Goal: Task Accomplishment & Management: Manage account settings

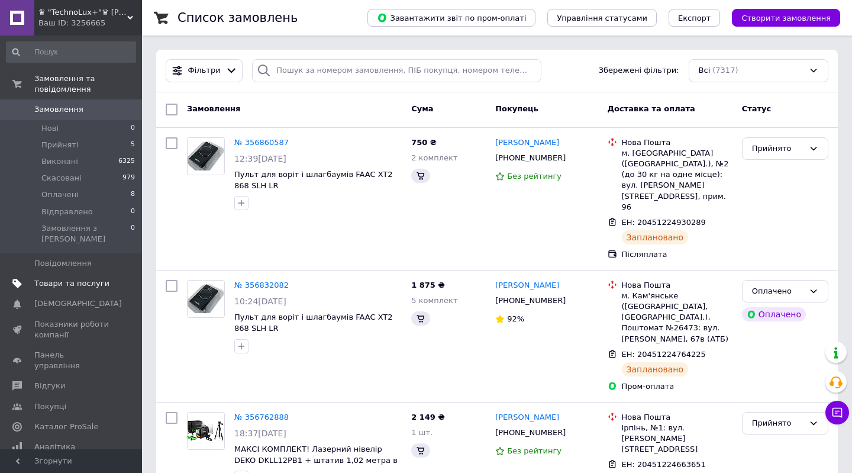
click at [65, 278] on span "Товари та послуги" at bounding box center [71, 283] width 75 height 11
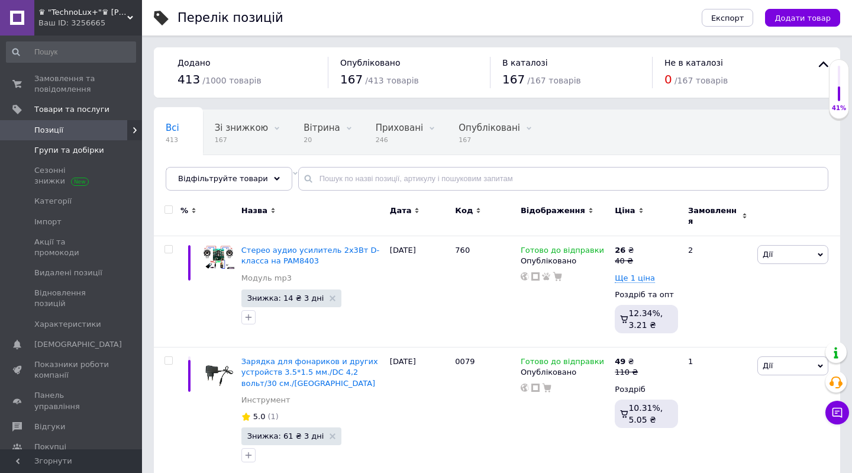
click at [84, 143] on link "Групи та добірки" at bounding box center [71, 150] width 142 height 20
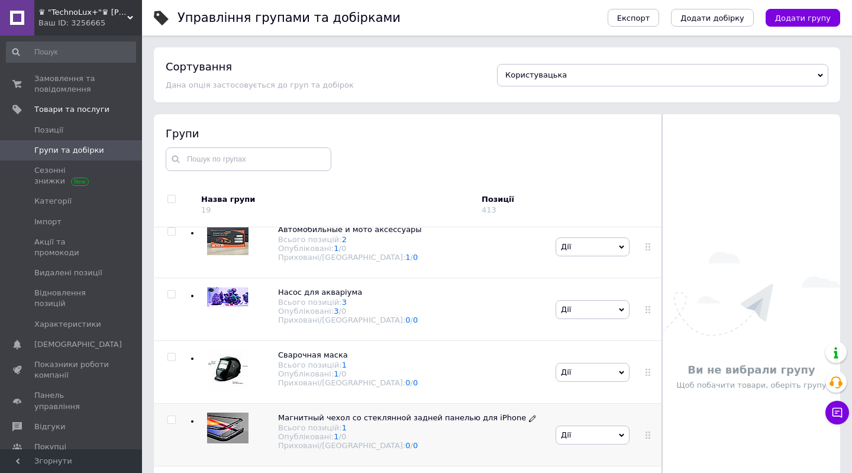
scroll to position [67, 0]
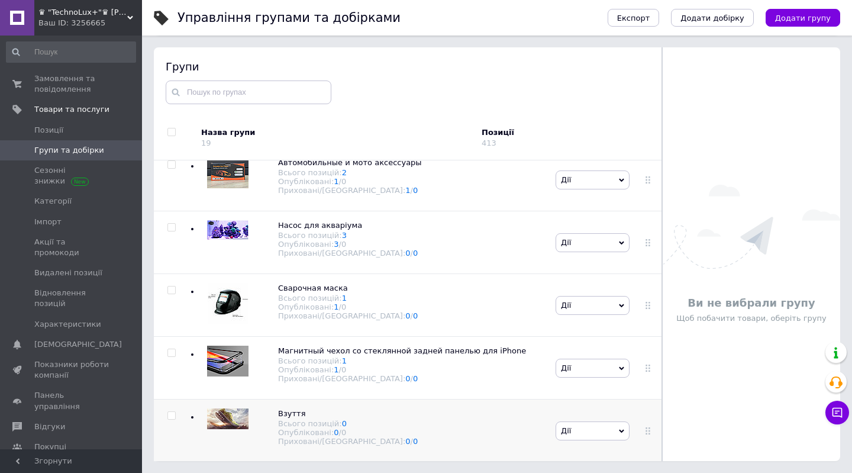
click at [625, 430] on span "Дії" at bounding box center [593, 430] width 74 height 19
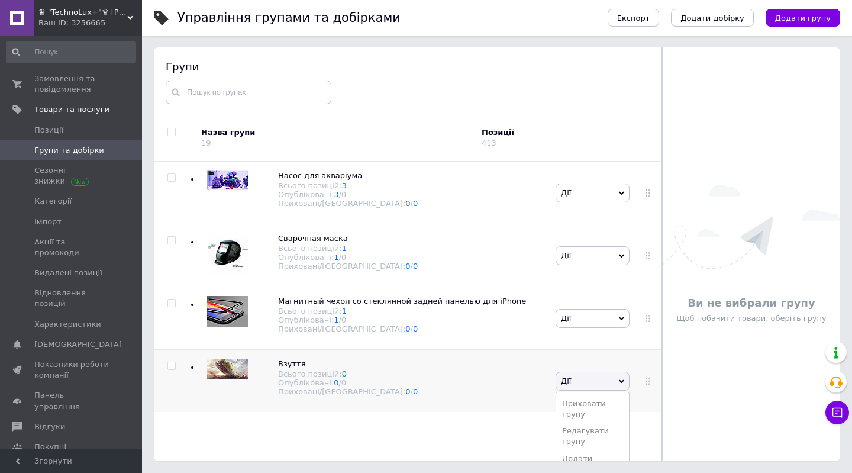
scroll to position [953, 0]
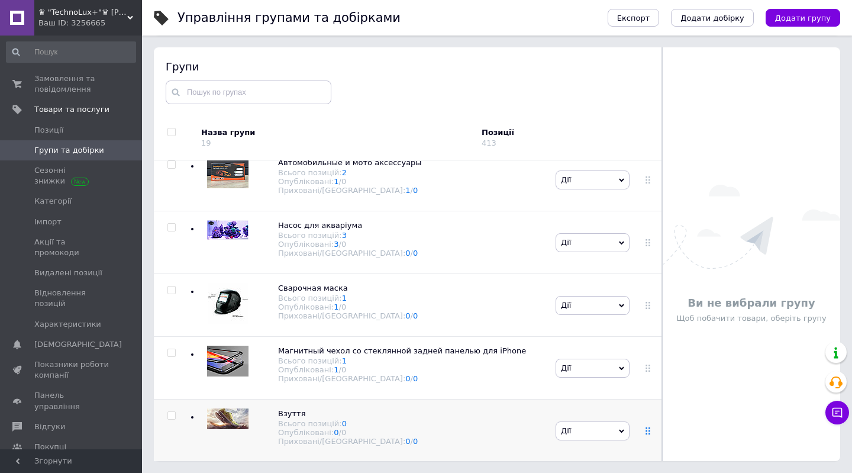
click at [648, 430] on icon at bounding box center [648, 430] width 7 height 7
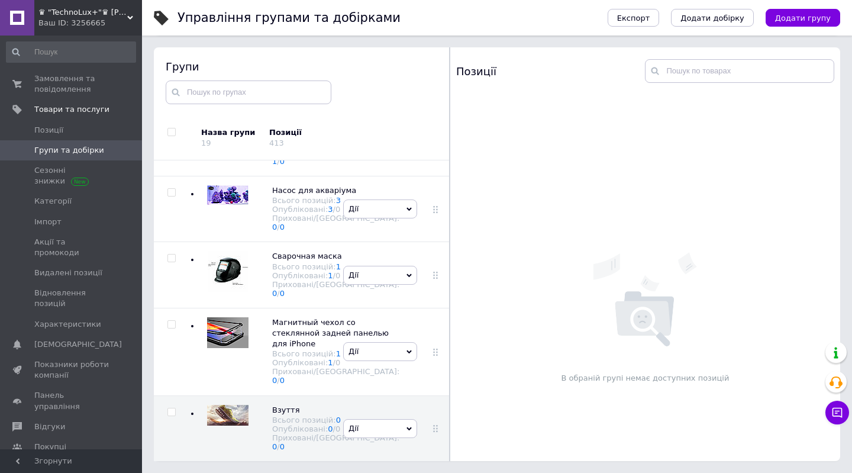
click at [42, 152] on span "Групи та добірки" at bounding box center [69, 150] width 70 height 11
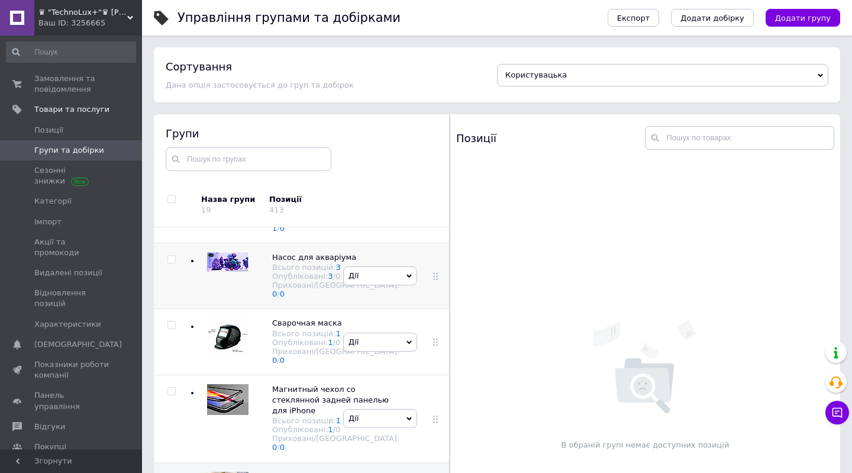
scroll to position [1574, 0]
click at [278, 472] on span "Взуття" at bounding box center [286, 476] width 28 height 9
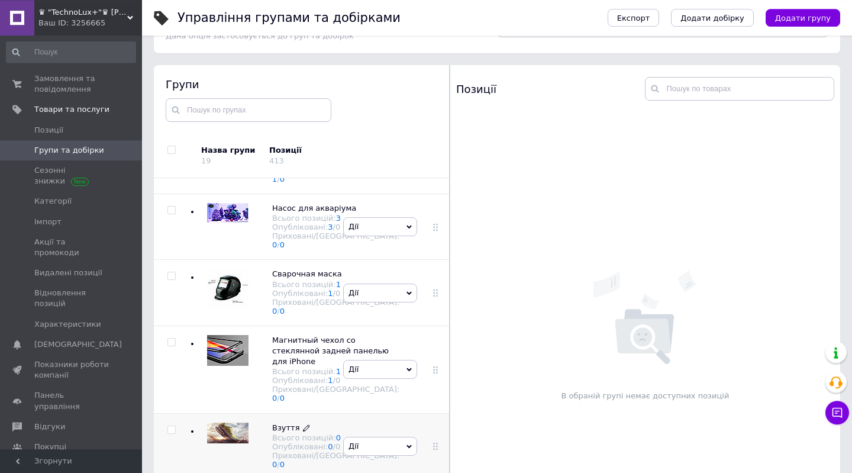
scroll to position [67, 0]
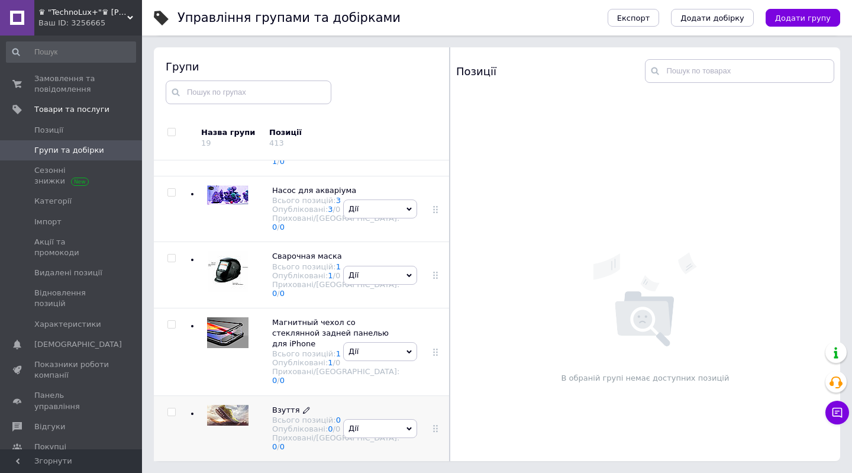
click at [303, 407] on icon at bounding box center [306, 410] width 7 height 7
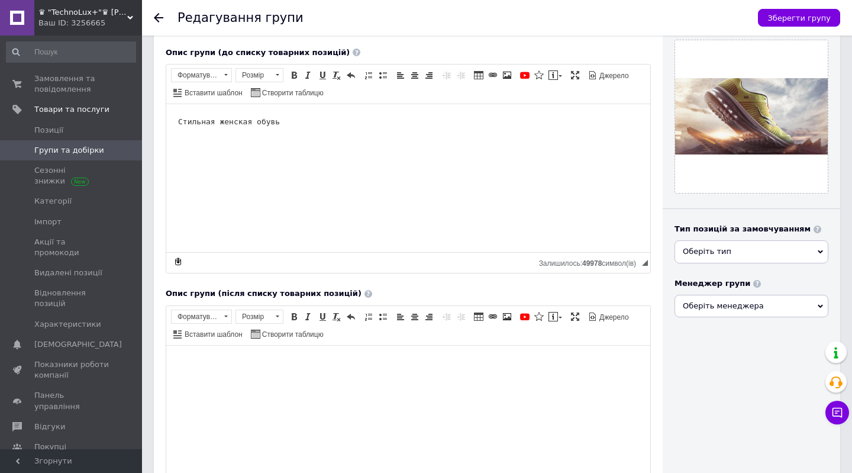
scroll to position [147, 0]
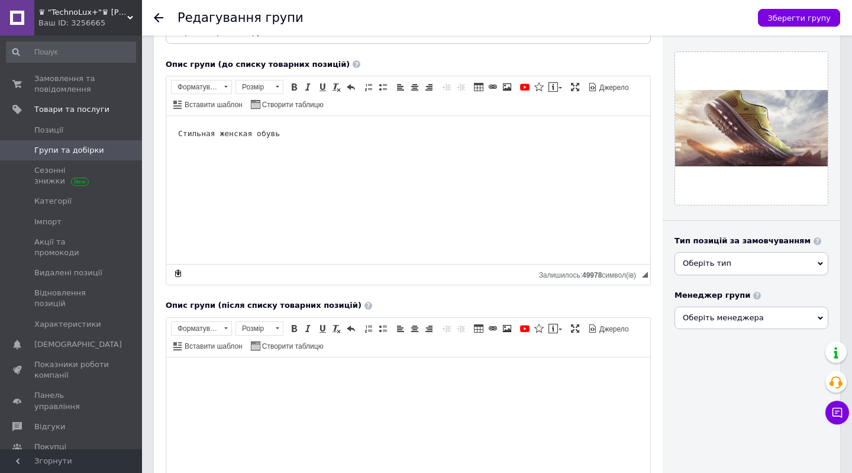
click at [754, 256] on span "Оберіть тип" at bounding box center [752, 263] width 154 height 22
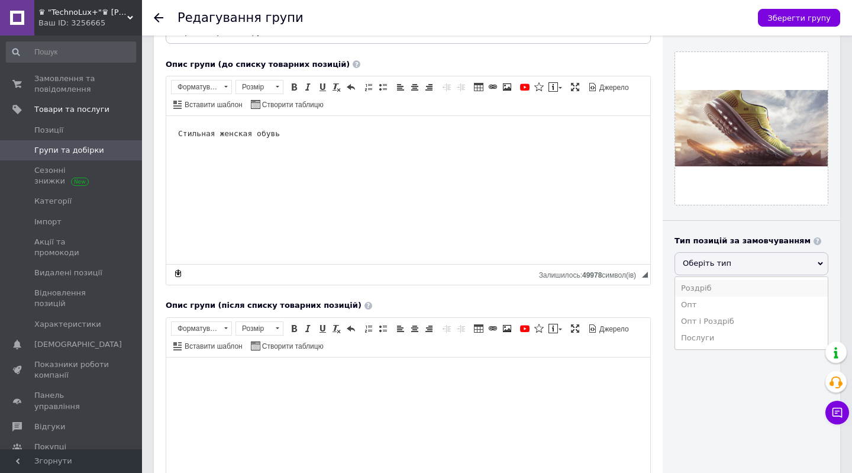
click at [711, 280] on li "Роздріб" at bounding box center [751, 288] width 153 height 17
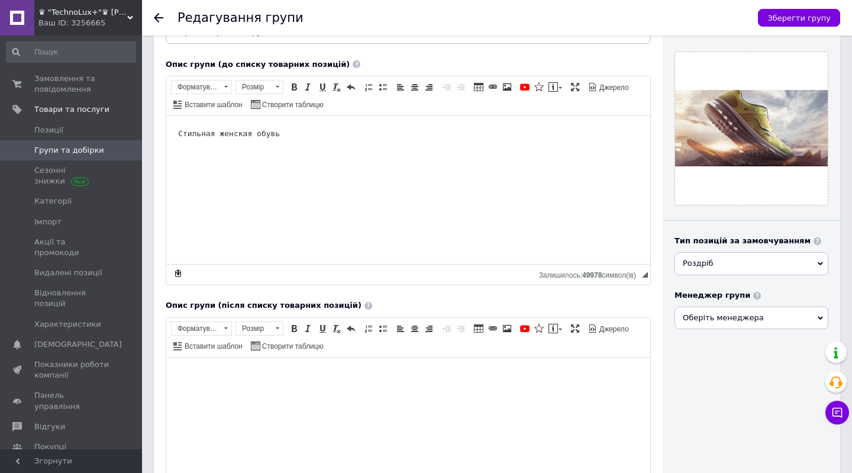
click at [732, 261] on span "Роздріб" at bounding box center [752, 263] width 154 height 22
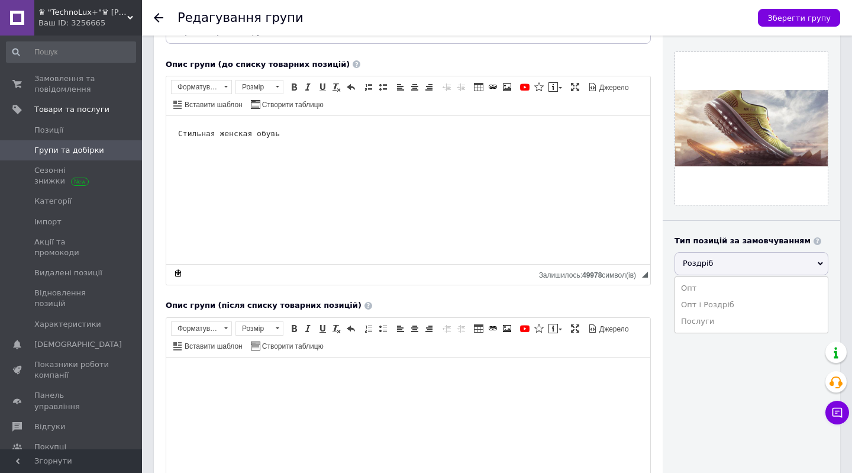
click at [718, 260] on span "Роздріб" at bounding box center [752, 263] width 154 height 22
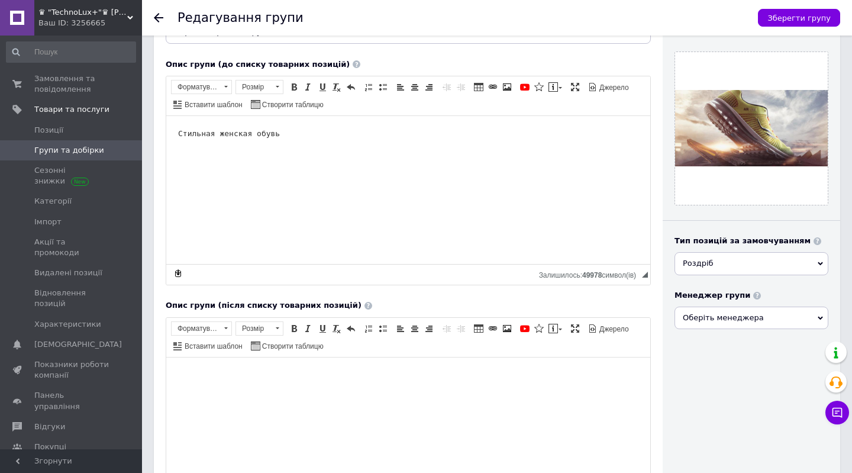
scroll to position [0, 0]
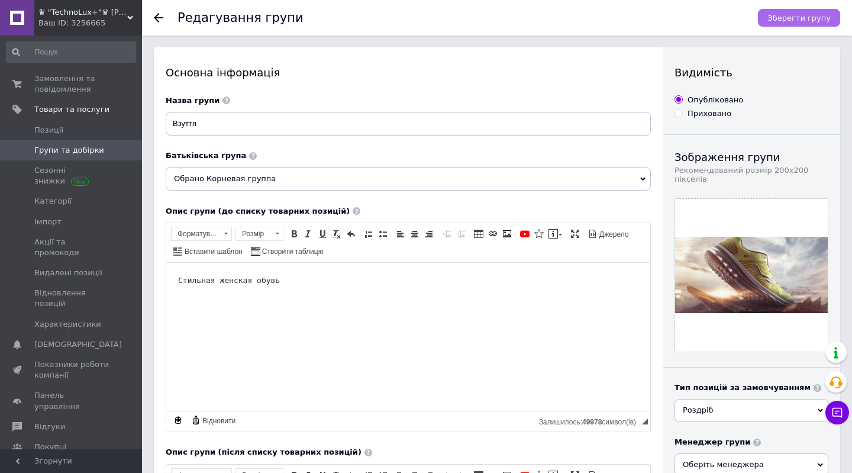
click at [808, 16] on span "Зберегти групу" at bounding box center [799, 18] width 63 height 9
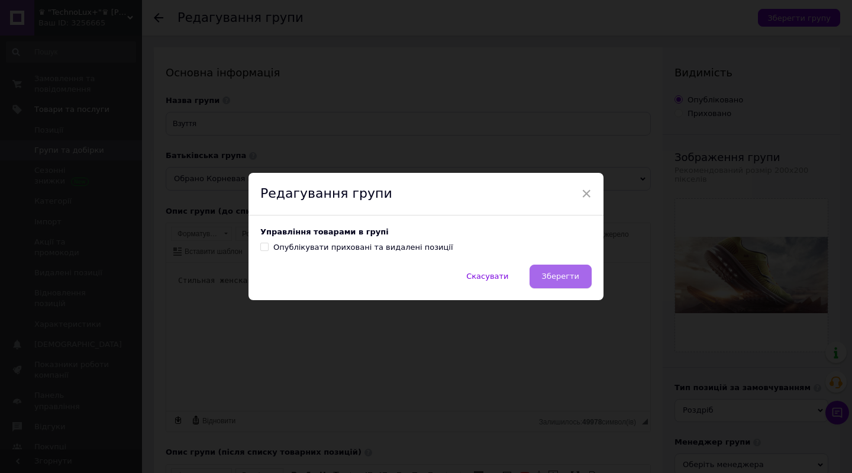
click at [582, 273] on button "Зберегти" at bounding box center [561, 277] width 62 height 24
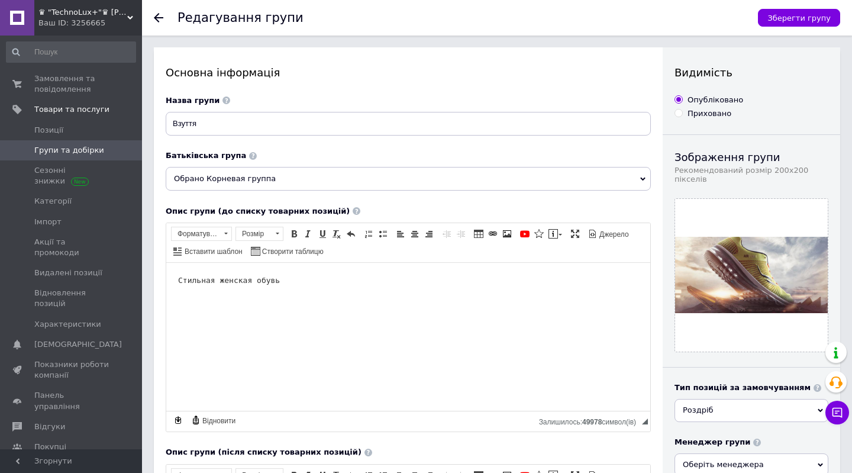
click at [75, 150] on span "Групи та добірки" at bounding box center [69, 150] width 70 height 11
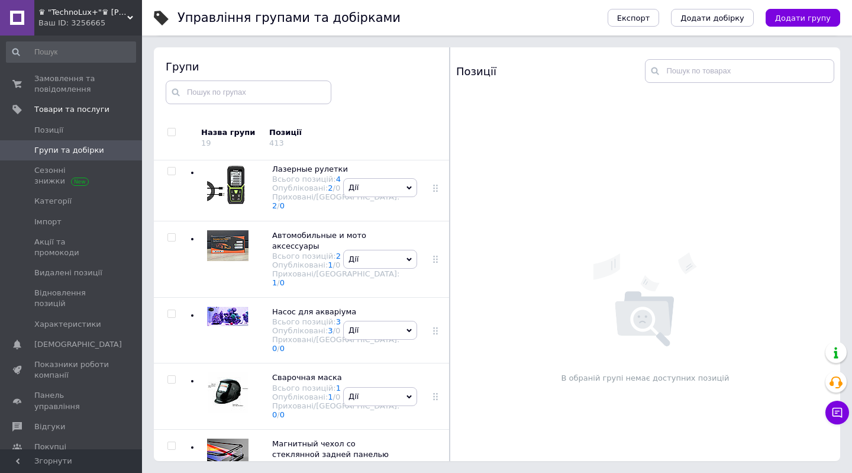
scroll to position [883, 0]
click at [57, 128] on span "Позиції" at bounding box center [48, 130] width 29 height 11
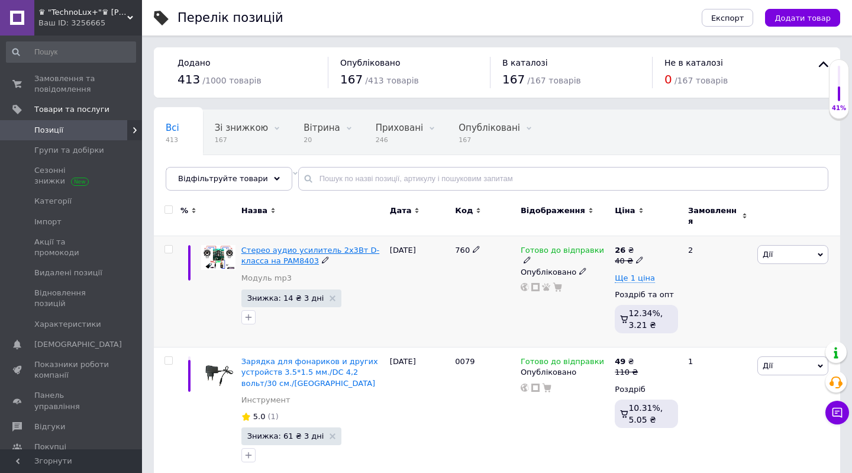
click at [317, 246] on span "Cтерео аудио усилитель 2х3Вт D-класса на PAM8403" at bounding box center [310, 256] width 138 height 20
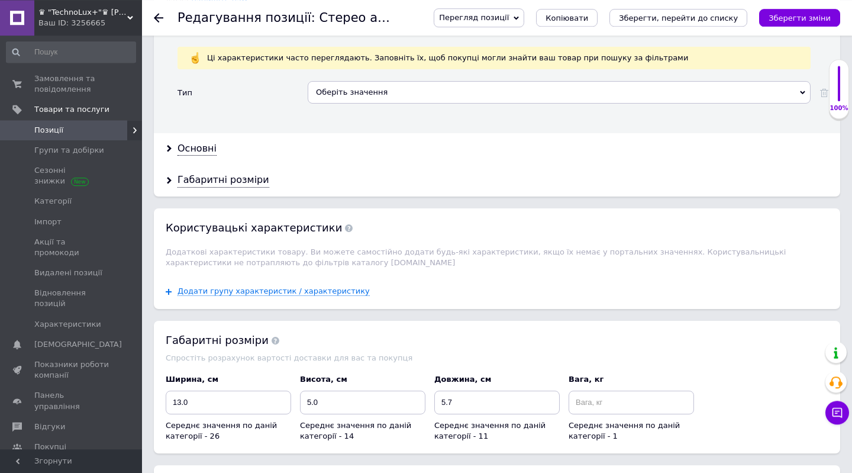
scroll to position [1362, 0]
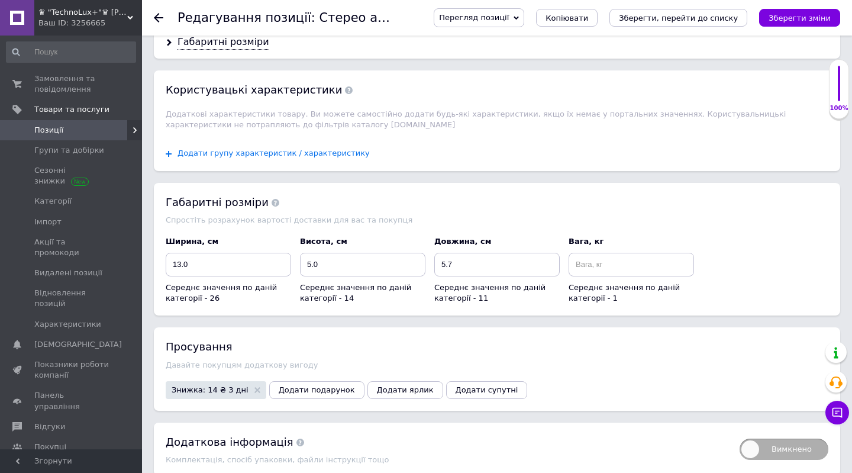
click at [247, 149] on span "Додати групу характеристик / характеристику" at bounding box center [274, 153] width 192 height 9
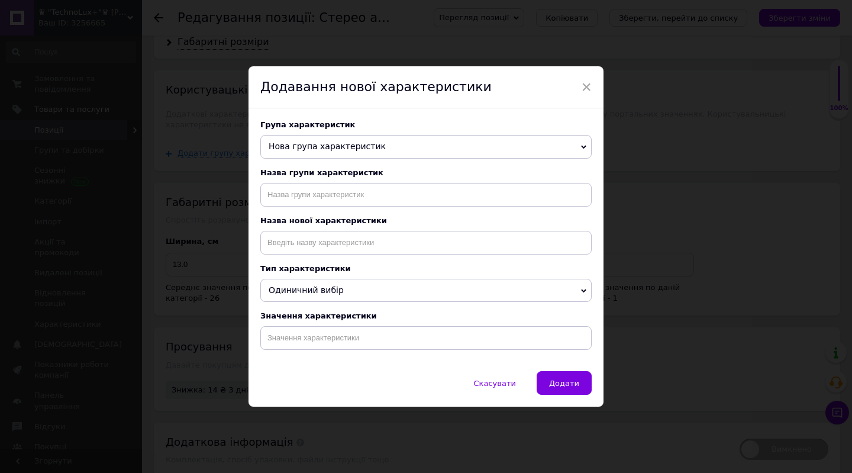
click at [321, 144] on span "Нова група характеристик" at bounding box center [327, 145] width 117 height 9
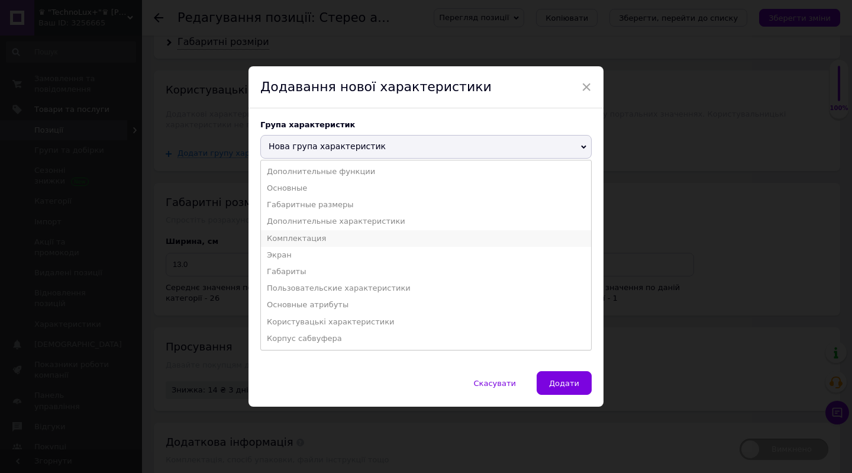
click at [282, 238] on li "Комплектация" at bounding box center [426, 238] width 330 height 17
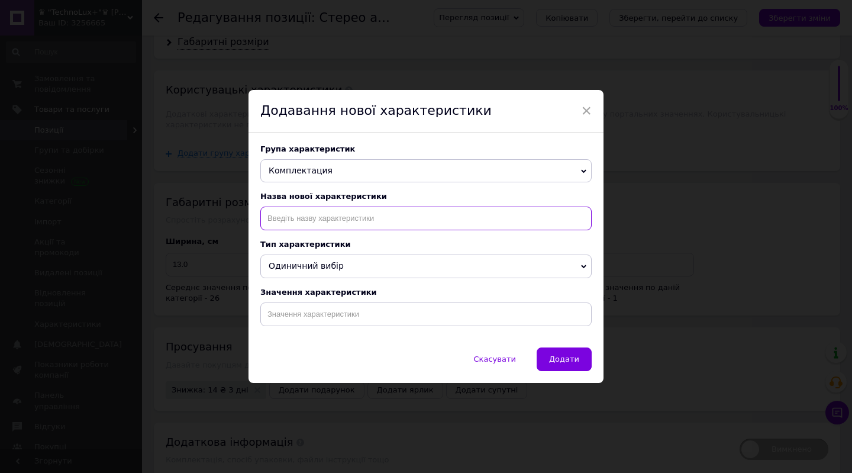
click at [342, 213] on input at bounding box center [425, 219] width 331 height 24
click at [327, 261] on span "Одиничний вибір" at bounding box center [425, 267] width 331 height 24
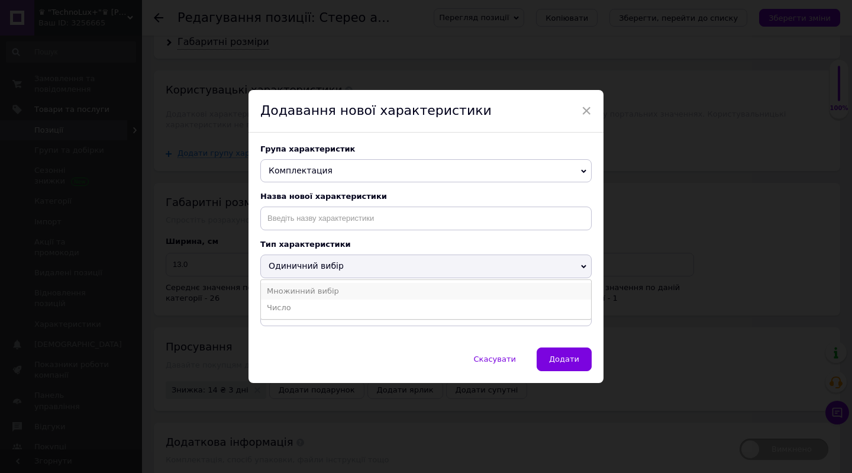
click at [297, 299] on li "Множинний вибір" at bounding box center [426, 291] width 330 height 17
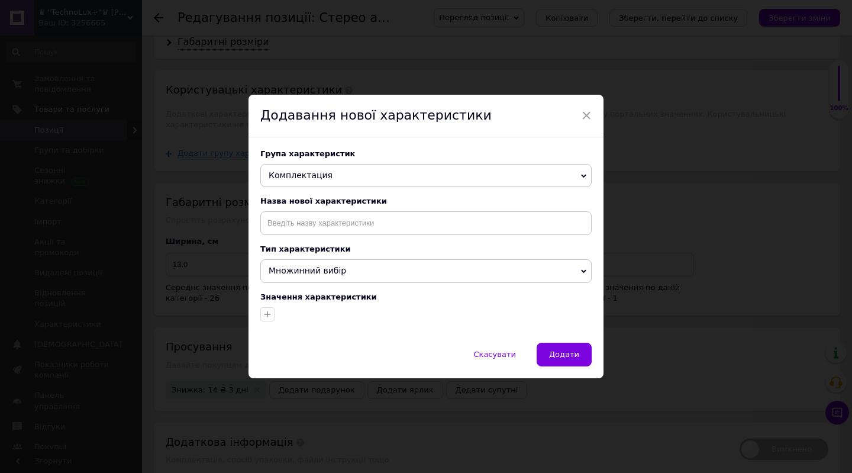
click at [294, 274] on span "Множинний вибір" at bounding box center [308, 270] width 78 height 9
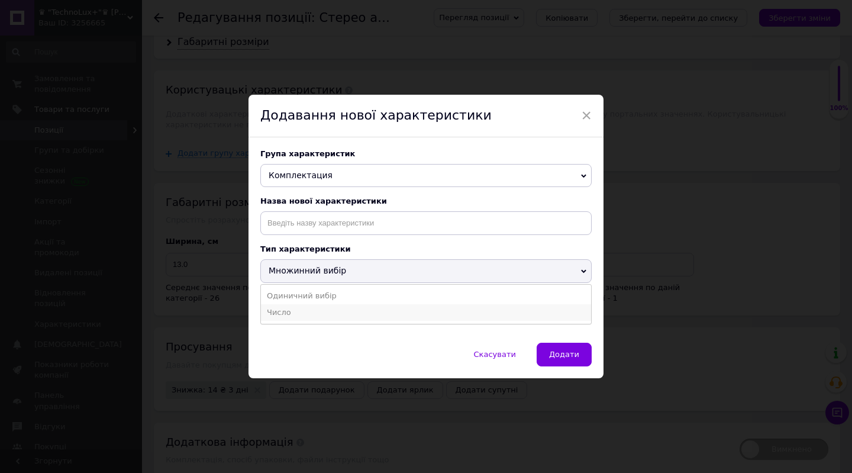
click at [289, 312] on li "Число" at bounding box center [426, 312] width 330 height 17
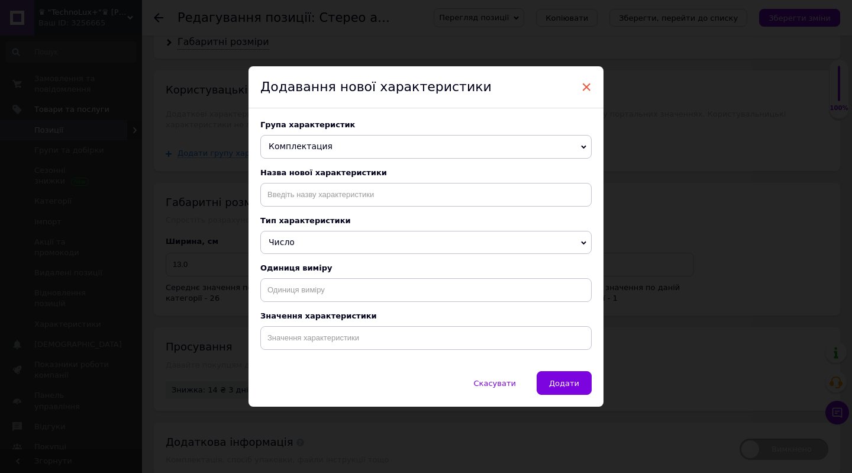
click at [588, 79] on span "×" at bounding box center [586, 87] width 11 height 20
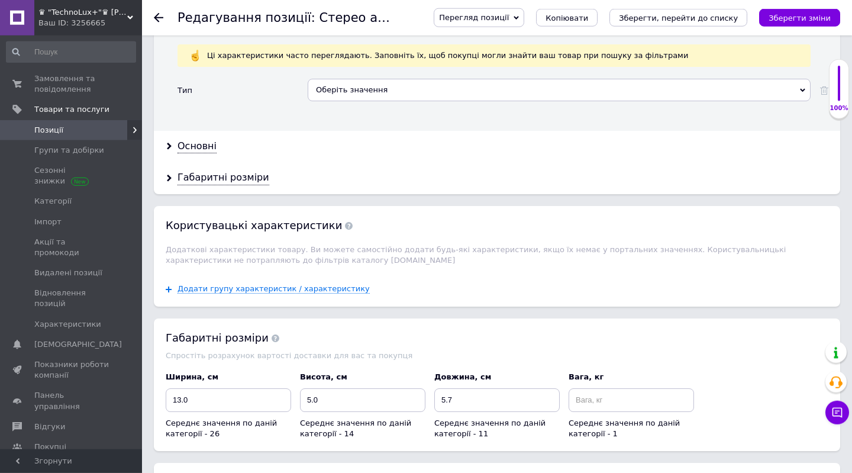
scroll to position [1177, 0]
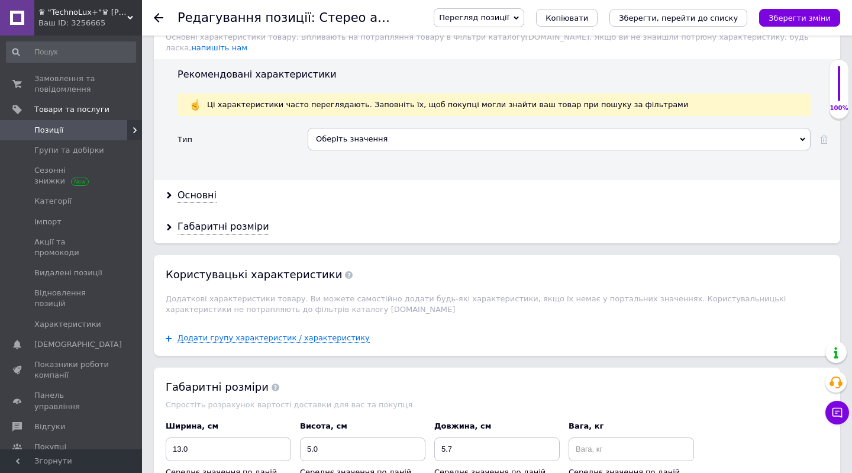
click at [499, 11] on span "Перегляд позиції" at bounding box center [479, 17] width 91 height 19
click at [690, 65] on div "Рекомендовані характеристики Ці характеристики часто переглядають. Заповніть їх…" at bounding box center [497, 119] width 687 height 121
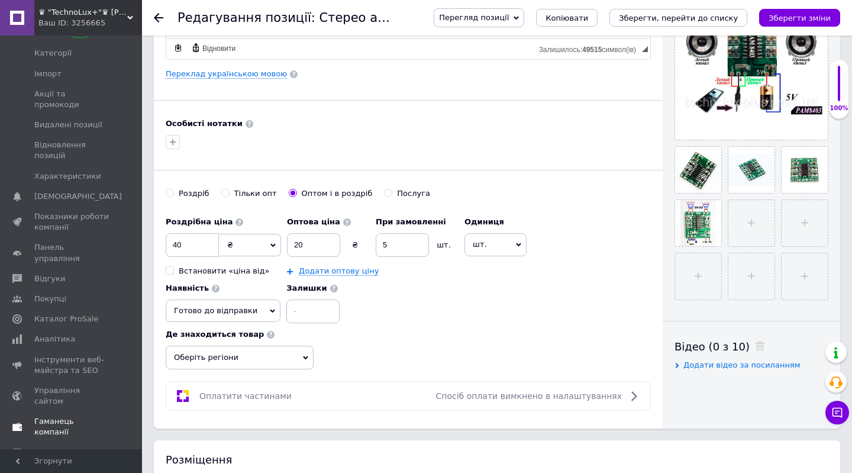
scroll to position [554, 0]
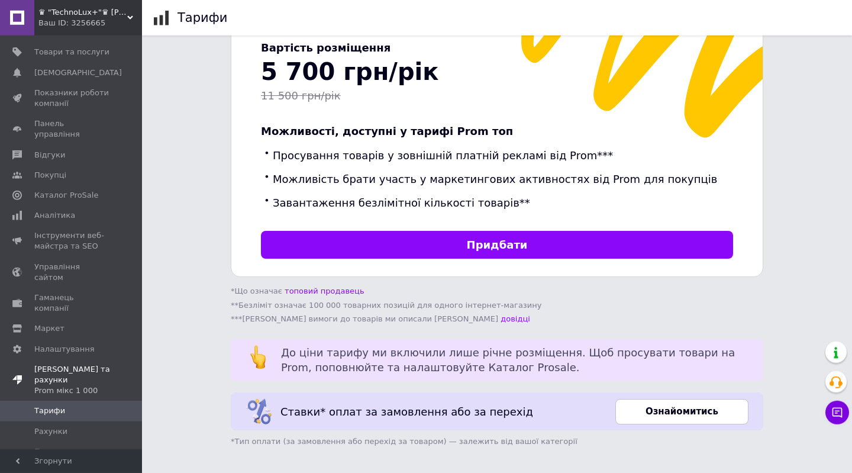
scroll to position [371, 0]
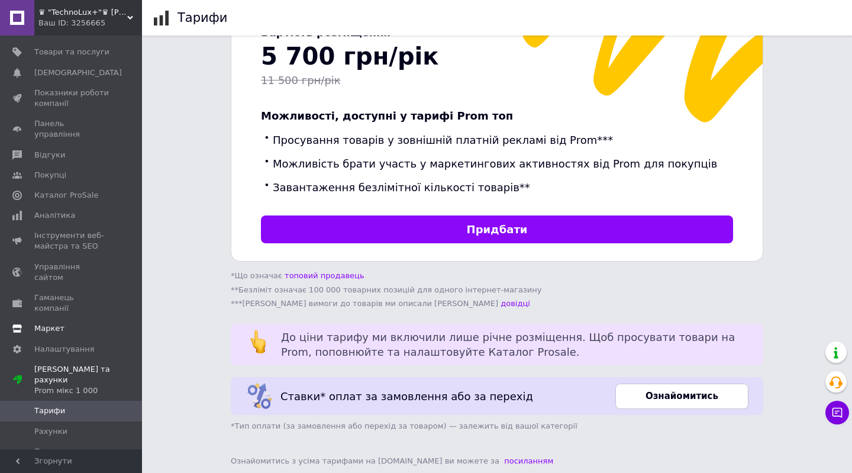
click at [58, 323] on span "Маркет" at bounding box center [49, 328] width 30 height 11
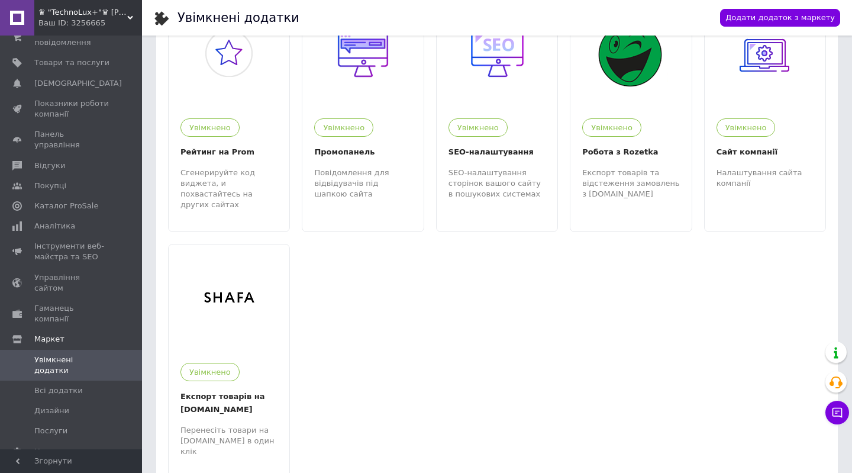
scroll to position [259, 0]
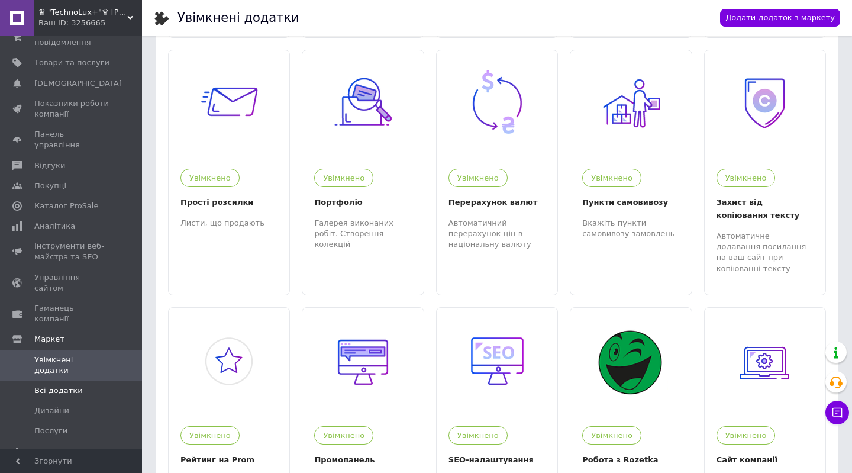
click at [61, 385] on span "Всі додатки" at bounding box center [58, 390] width 49 height 11
